Goal: Information Seeking & Learning: Learn about a topic

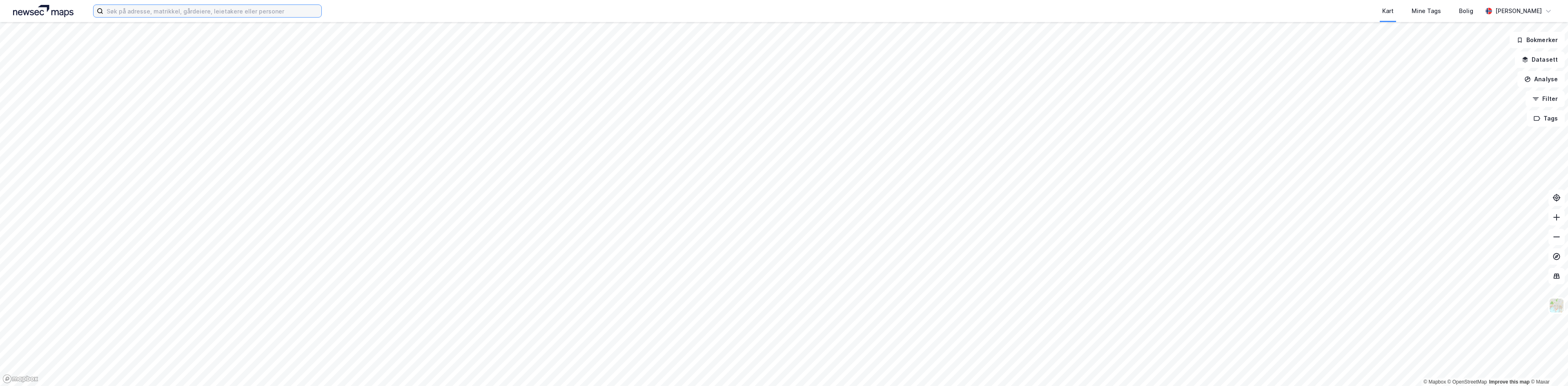
click at [156, 11] on input at bounding box center [212, 10] width 218 height 12
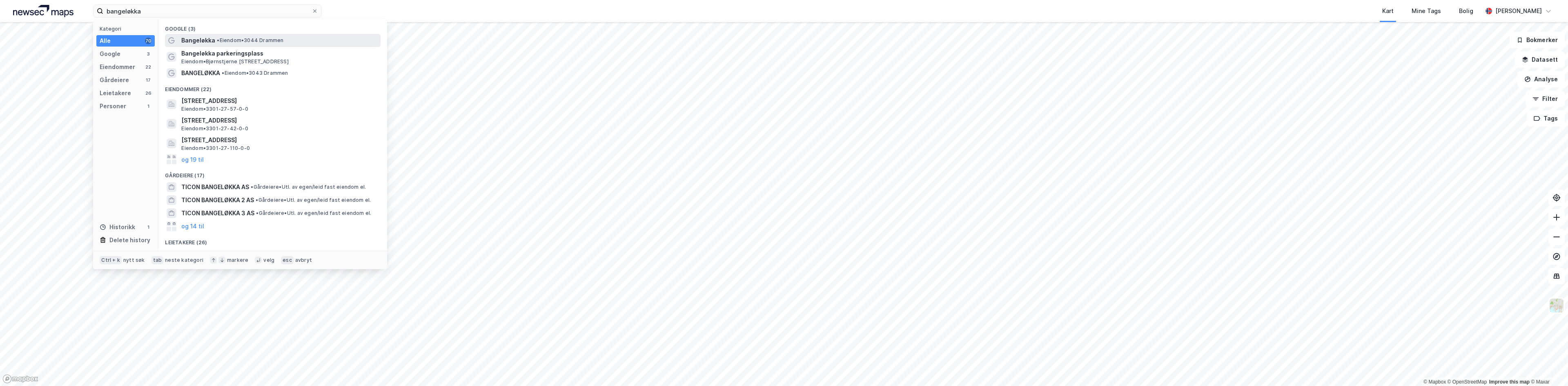
click at [201, 40] on span "Bangeløkka" at bounding box center [198, 40] width 34 height 9
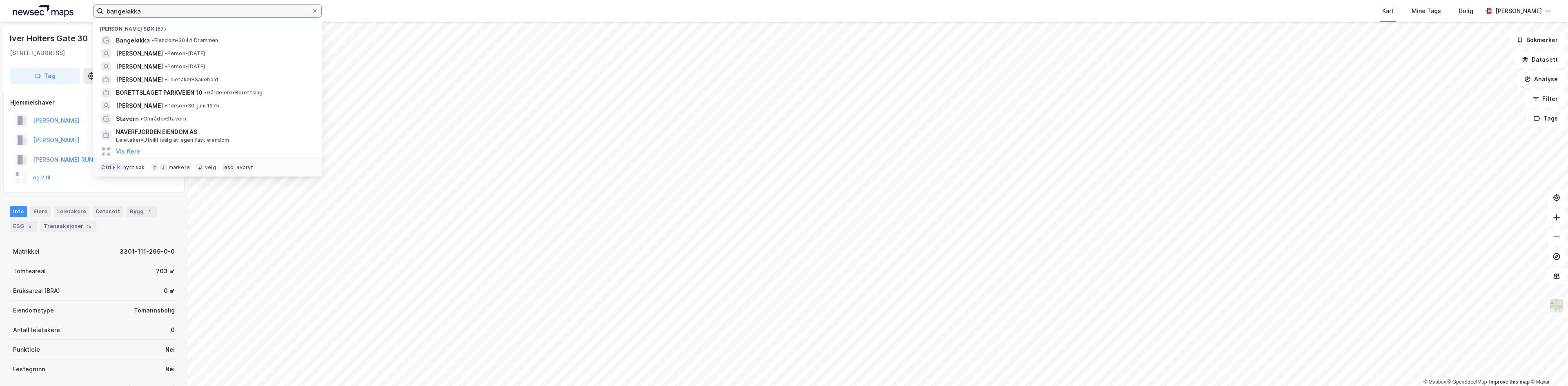
drag, startPoint x: 156, startPoint y: 14, endPoint x: 63, endPoint y: 12, distance: 93.0
click at [63, 12] on div "bangeløkka Nylige søk (57) [GEOGRAPHIC_DATA] • Eiendom • [GEOGRAPHIC_DATA][PERS…" at bounding box center [784, 10] width 1568 height 22
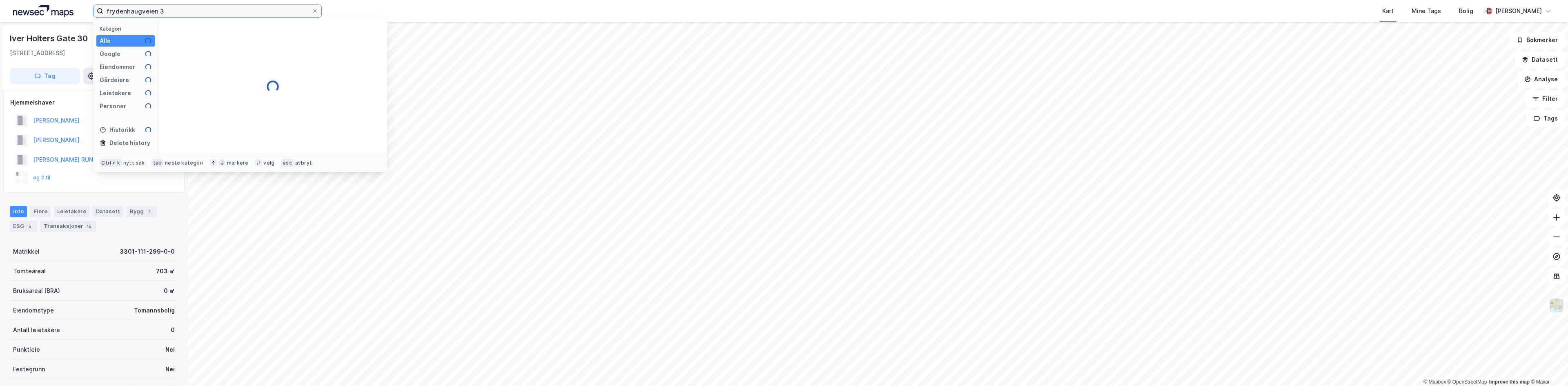
type input "frydenhaugveien 3"
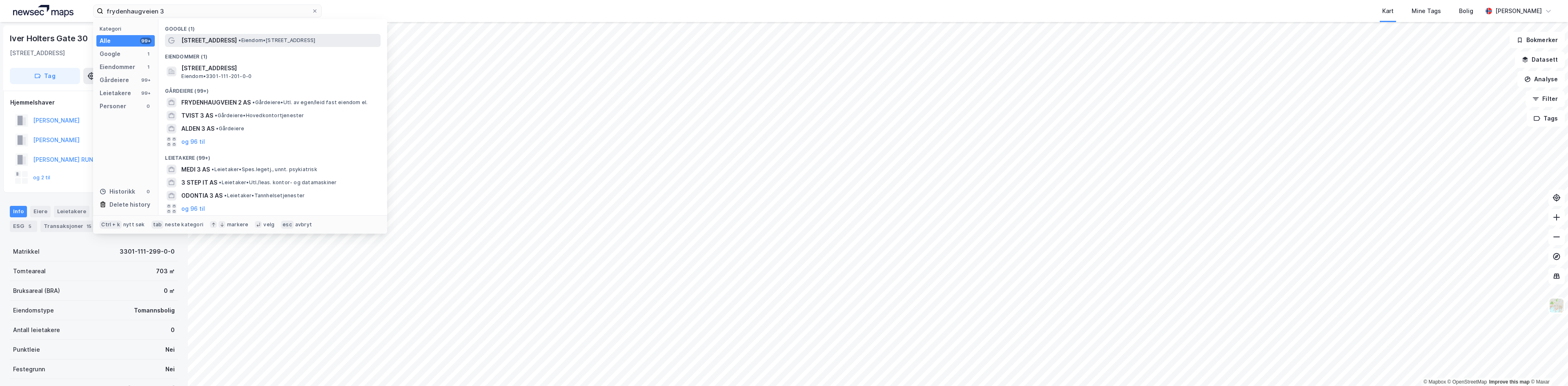
click at [224, 40] on span "[STREET_ADDRESS]" at bounding box center [209, 40] width 55 height 9
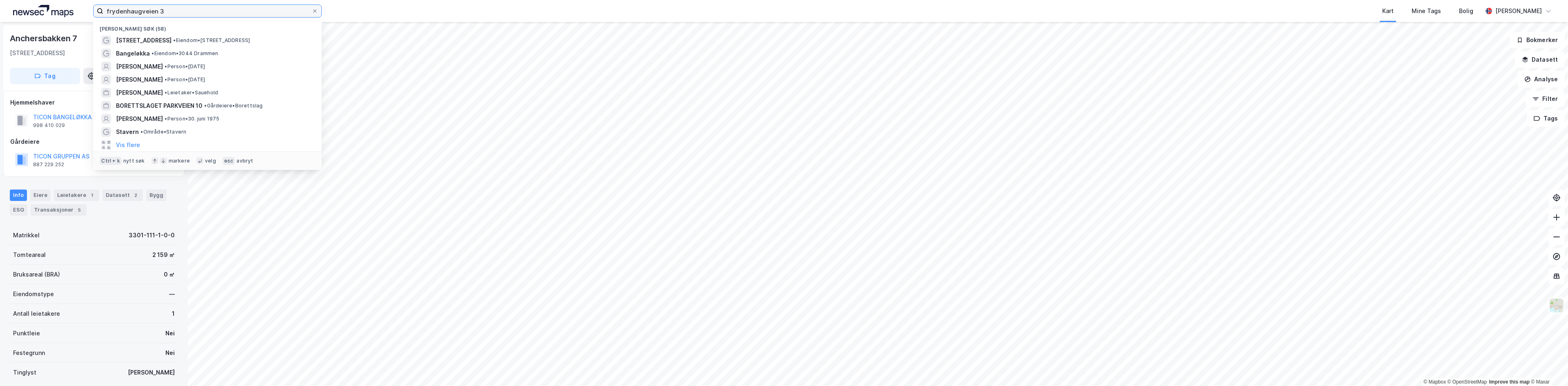
drag, startPoint x: 171, startPoint y: 12, endPoint x: 71, endPoint y: 8, distance: 100.1
click at [71, 8] on div "frydenhaugveien 3 Nylige søk (58) [GEOGRAPHIC_DATA] 3 • Eiendom • [STREET_ADDRE…" at bounding box center [784, 10] width 1568 height 22
